Goal: Task Accomplishment & Management: Manage account settings

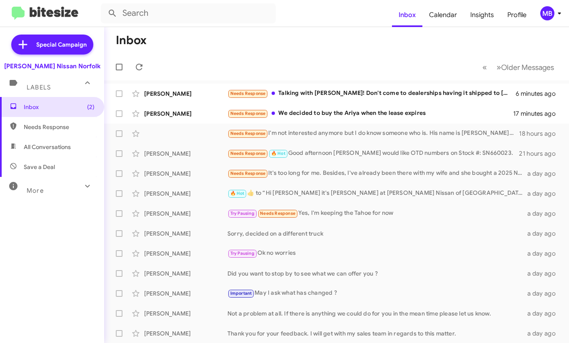
click at [72, 129] on span "Needs Response" at bounding box center [59, 127] width 71 height 8
type input "in:needs-response"
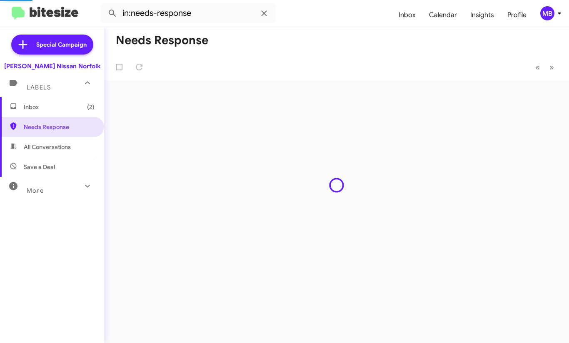
click at [64, 110] on span "Inbox (2)" at bounding box center [59, 107] width 71 height 8
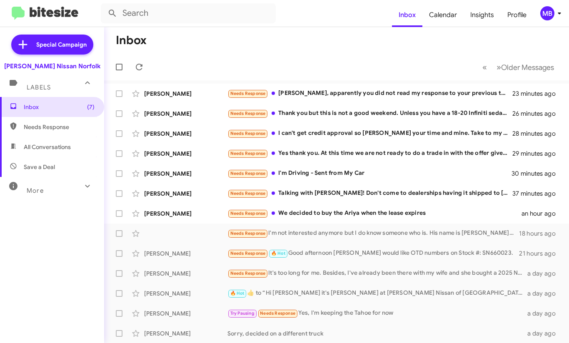
click at [55, 127] on span "Needs Response" at bounding box center [59, 127] width 71 height 8
type input "in:needs-response"
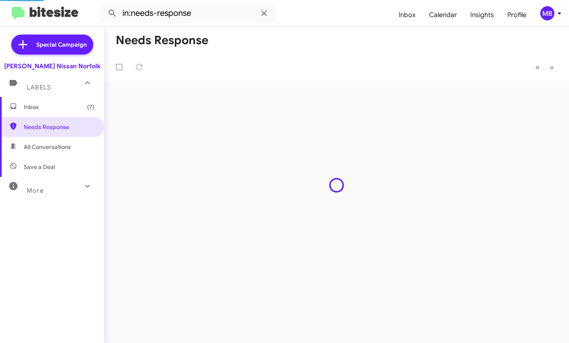
click at [60, 102] on span "Inbox (7)" at bounding box center [52, 107] width 104 height 20
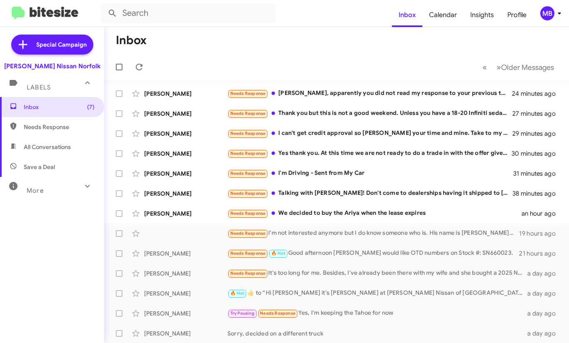
click at [85, 236] on div "Inbox (7) Needs Response All Conversations Save a Deal More Important 🔥 Hot App…" at bounding box center [52, 200] width 104 height 206
